Goal: Navigation & Orientation: Find specific page/section

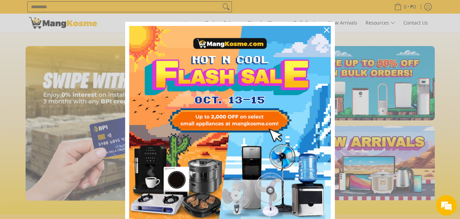
scroll to position [0, 813]
click at [326, 28] on icon "close icon" at bounding box center [326, 29] width 5 height 5
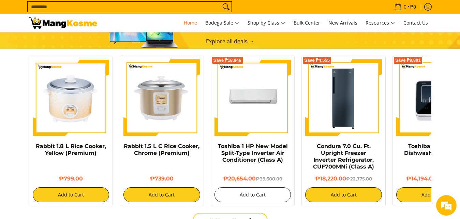
scroll to position [487, 0]
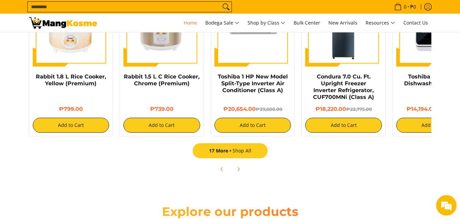
click at [235, 155] on link "17 More Shop All" at bounding box center [230, 150] width 75 height 15
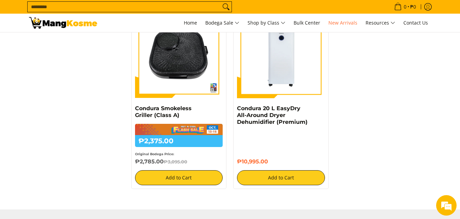
scroll to position [1148, 0]
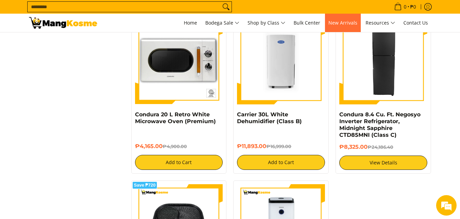
click at [352, 20] on span "New Arrivals" at bounding box center [342, 22] width 29 height 6
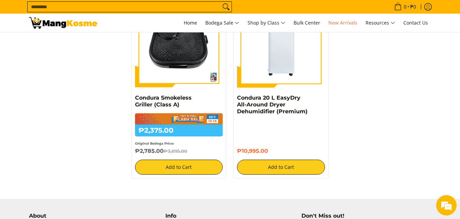
scroll to position [1322, 0]
